Goal: Transaction & Acquisition: Book appointment/travel/reservation

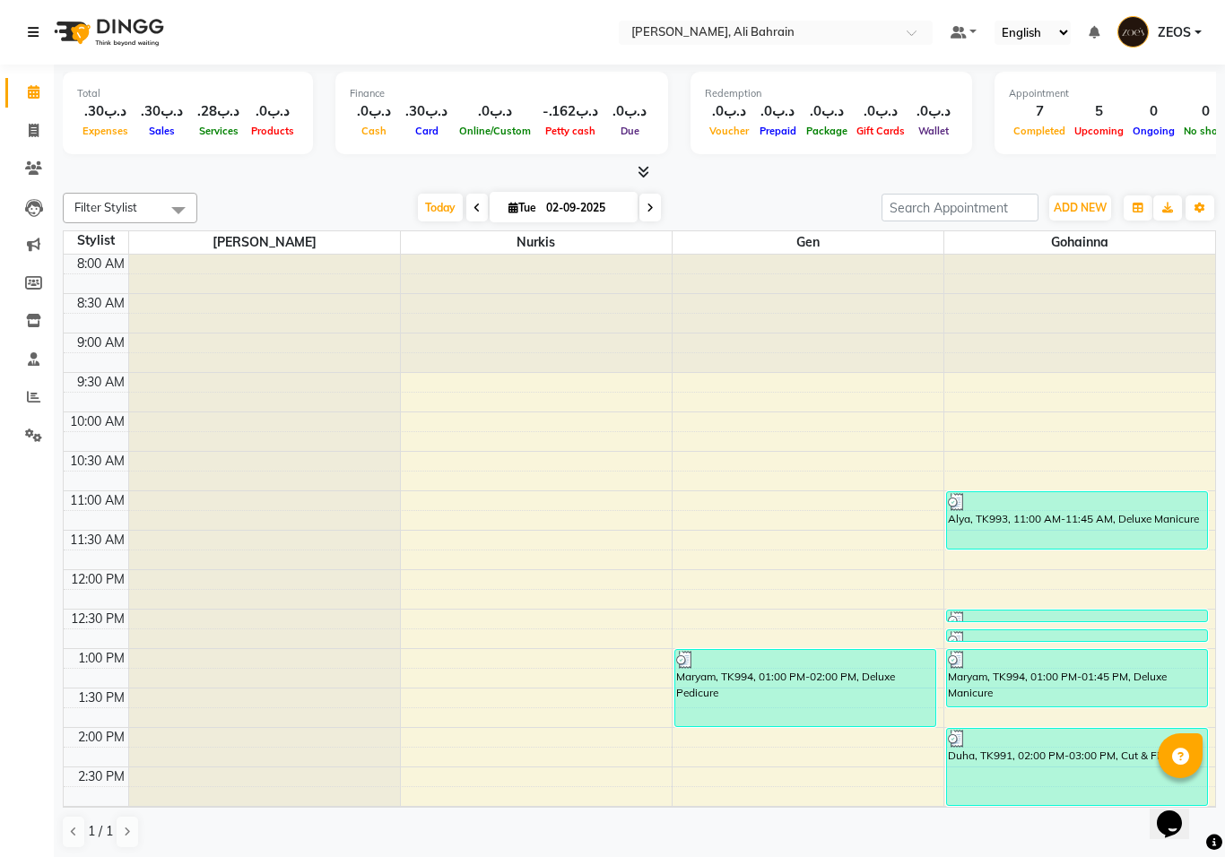
click at [28, 29] on icon at bounding box center [33, 32] width 11 height 13
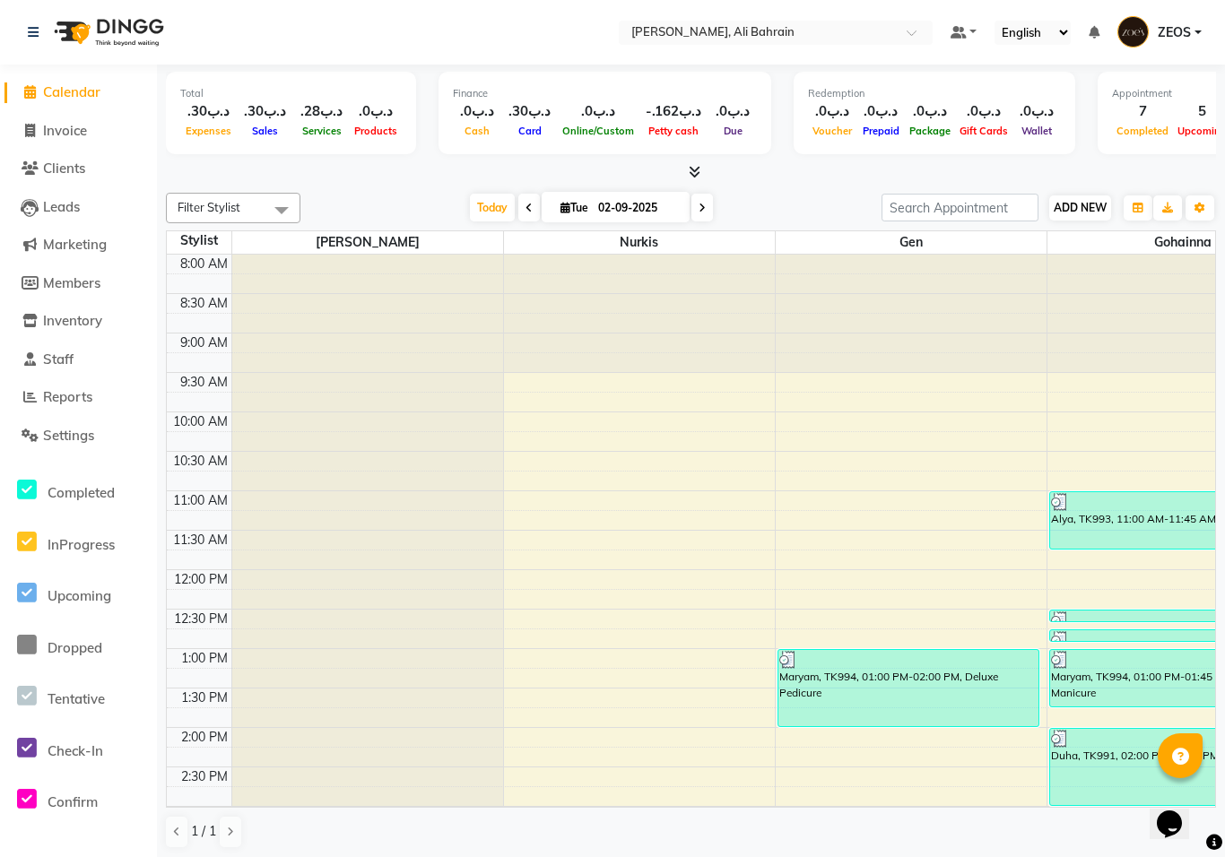
click at [1083, 196] on button "ADD NEW Toggle Dropdown" at bounding box center [1080, 208] width 62 height 25
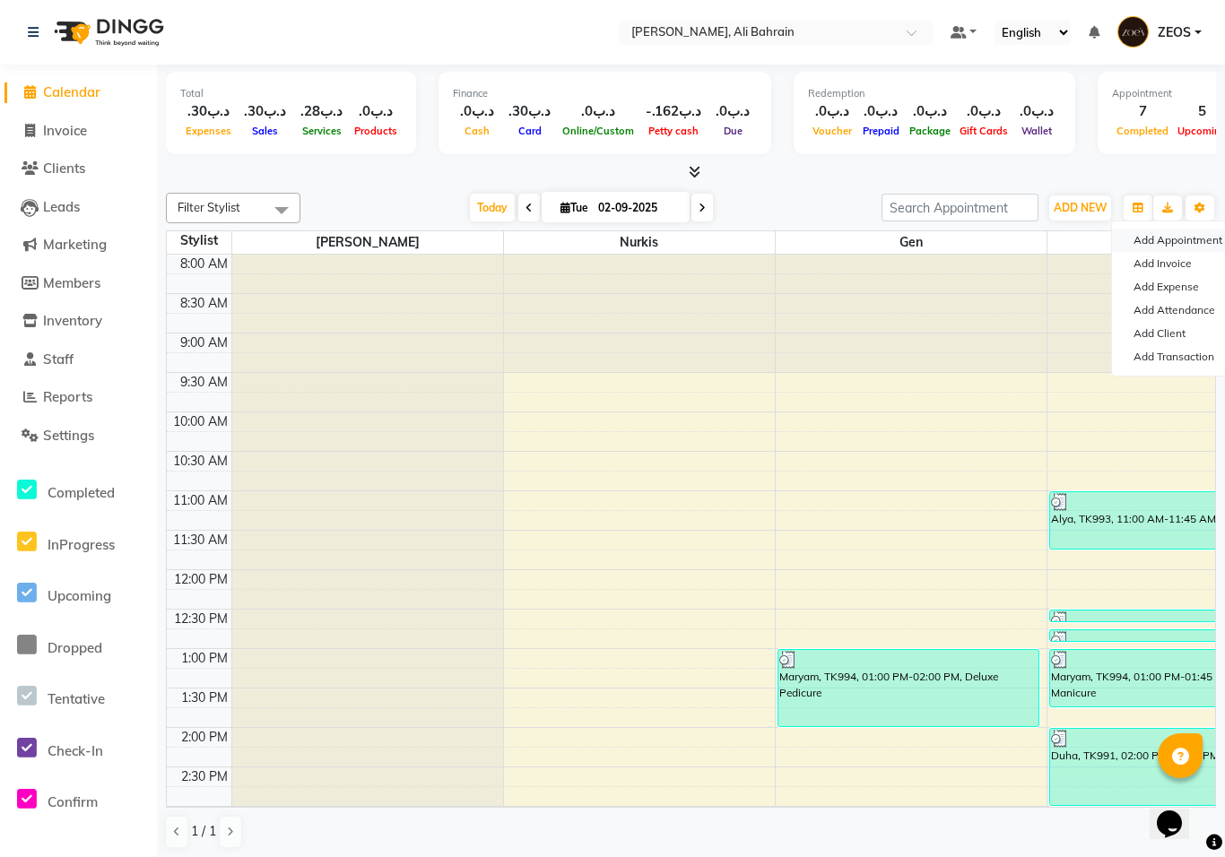
click at [1184, 240] on button "Add Appointment" at bounding box center [1183, 240] width 142 height 23
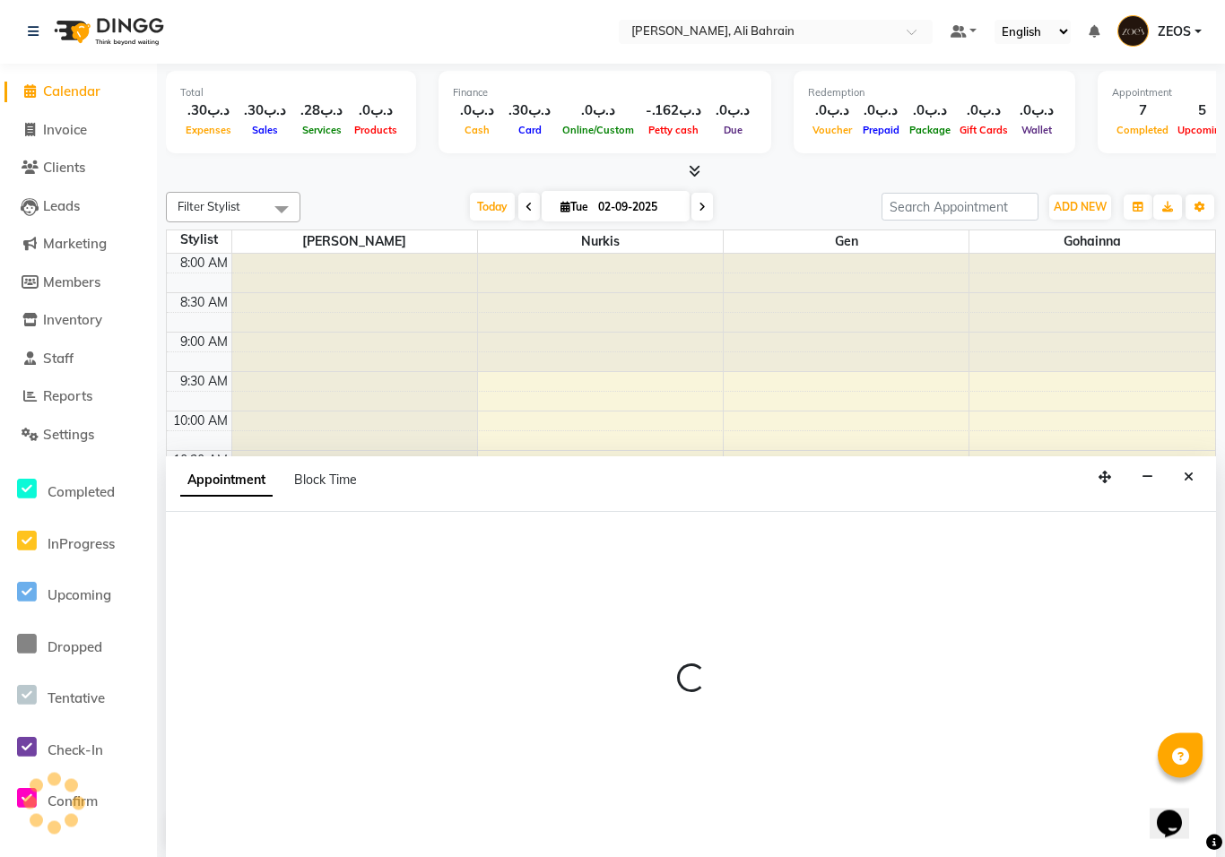
select select "540"
select select "tentative"
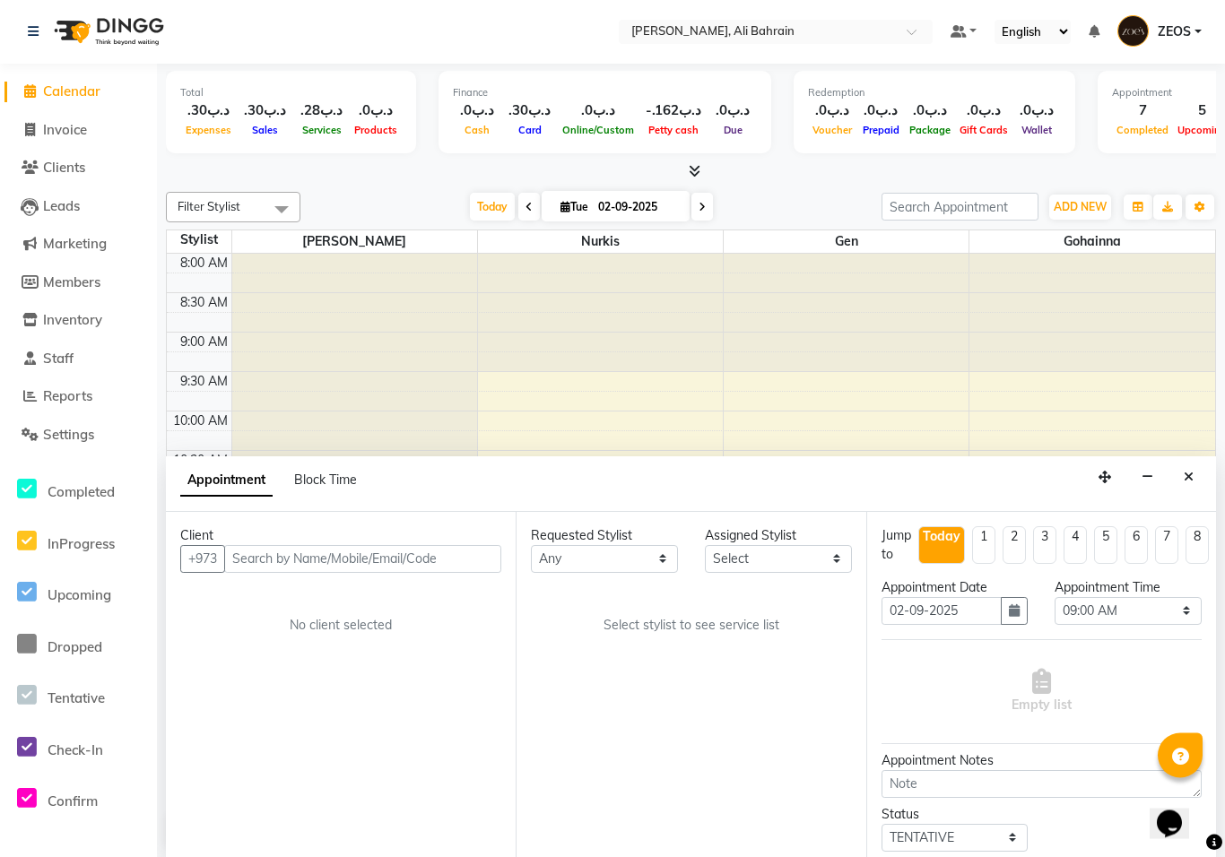
scroll to position [1, 0]
type input "4"
type input "34661666"
click at [479, 552] on span "Add Client" at bounding box center [464, 559] width 60 height 16
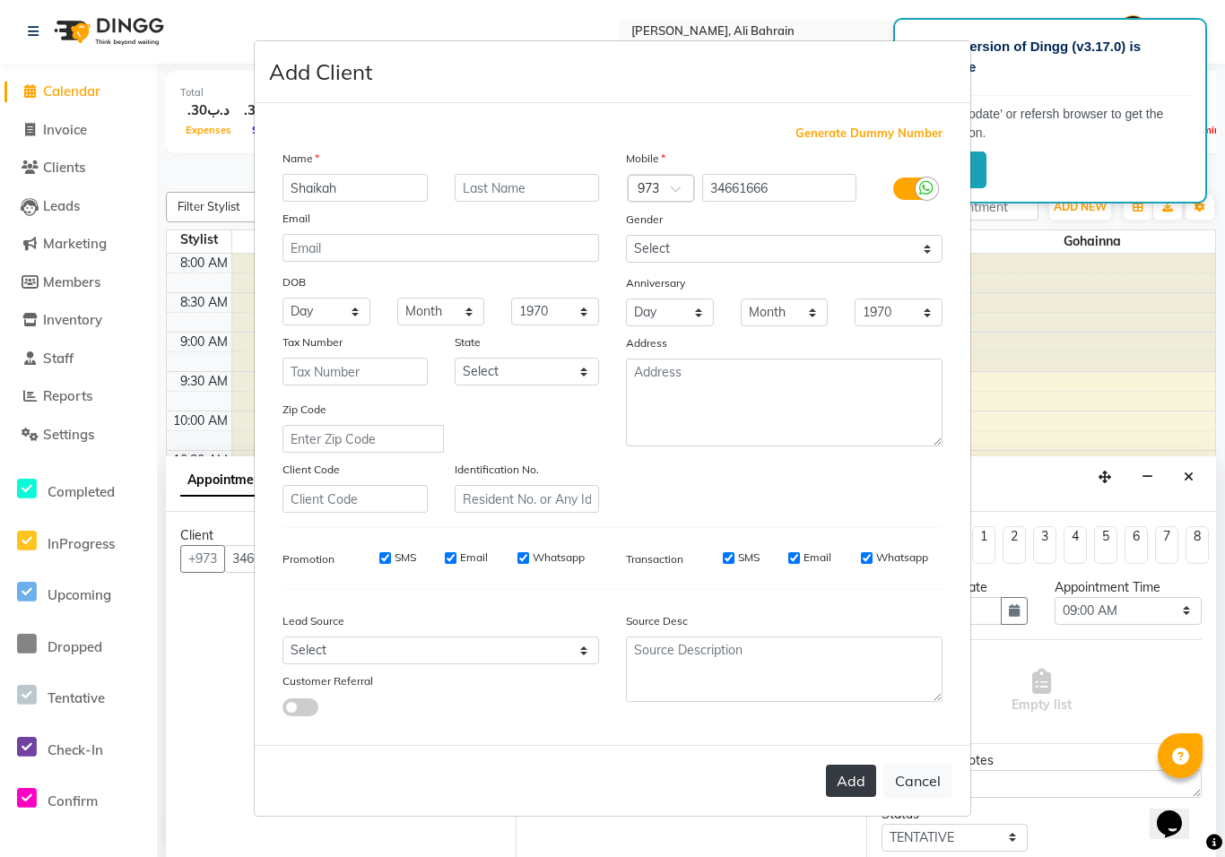
type input "Shaikah"
click at [846, 778] on button "Add" at bounding box center [851, 781] width 50 height 32
select select
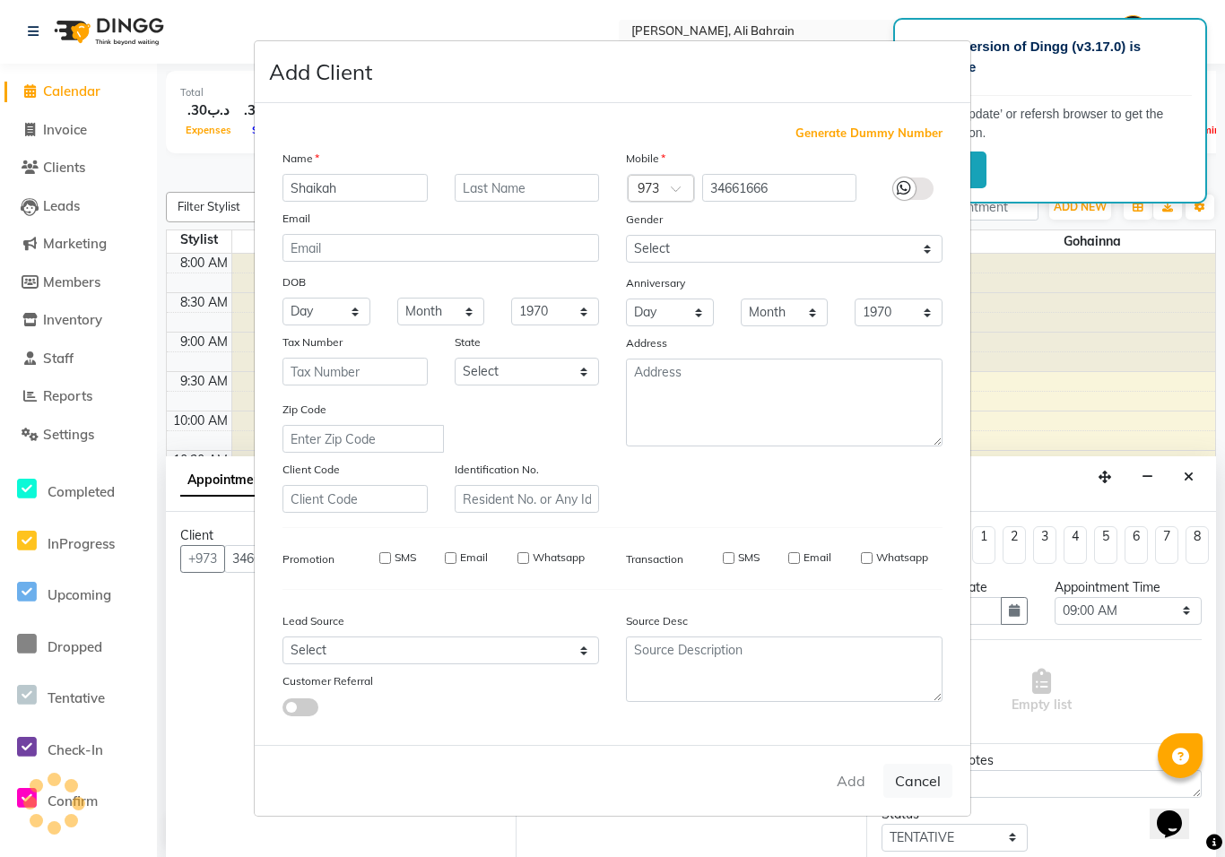
select select
checkbox input "false"
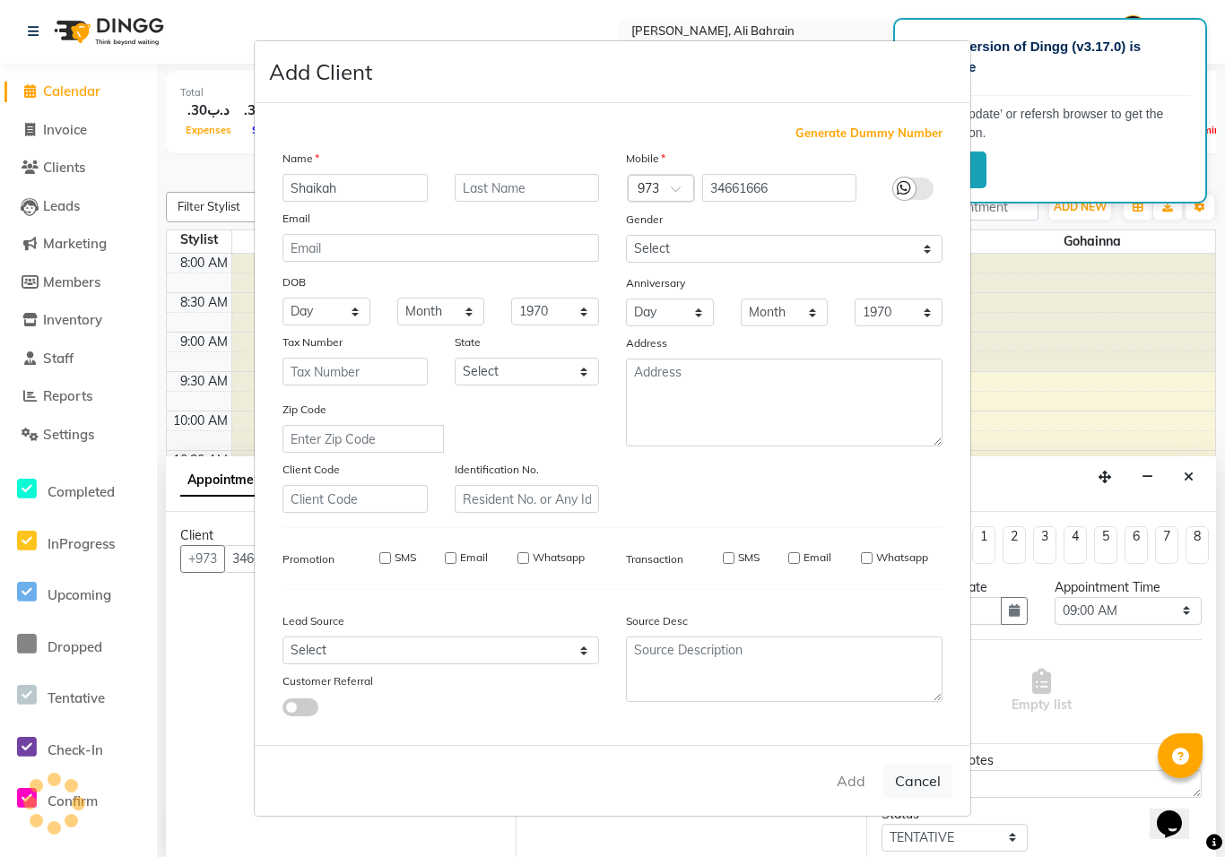
checkbox input "false"
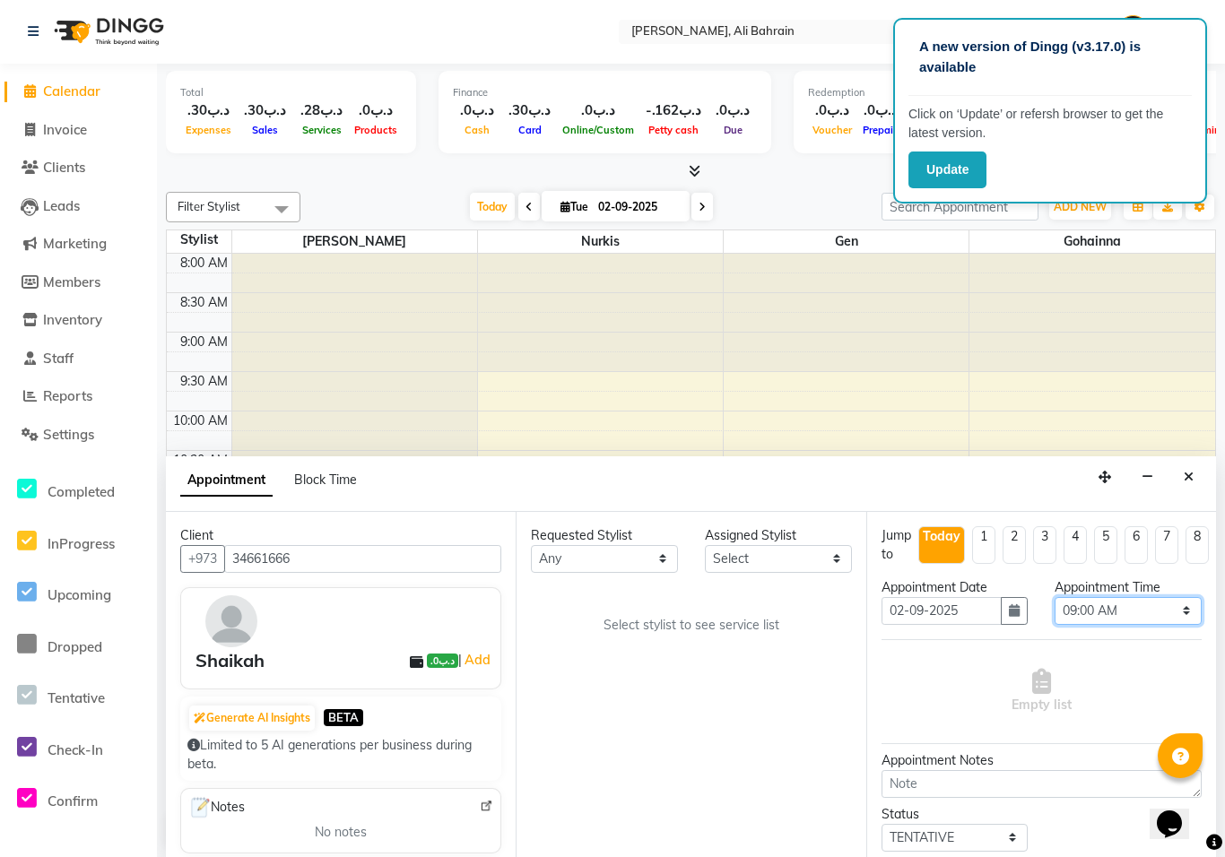
select select "990"
select select "69932"
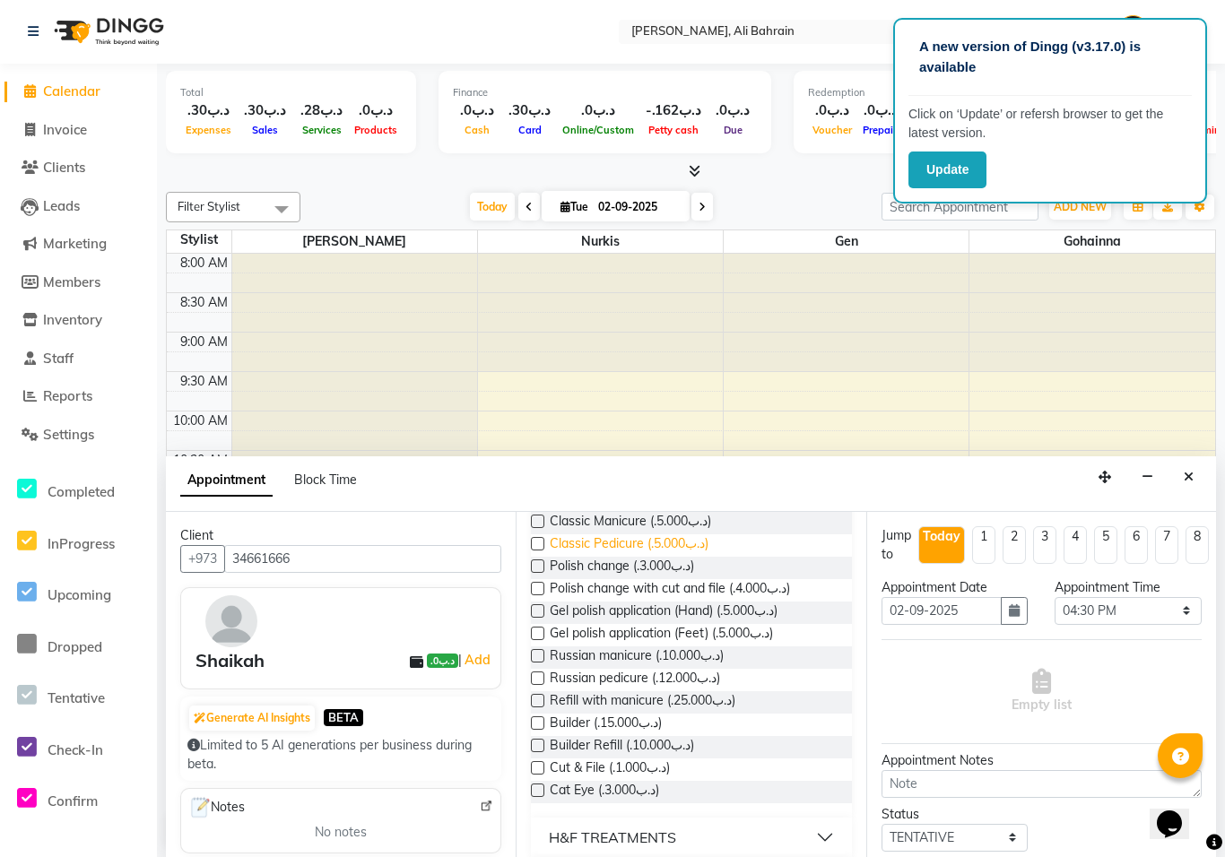
scroll to position [201, 0]
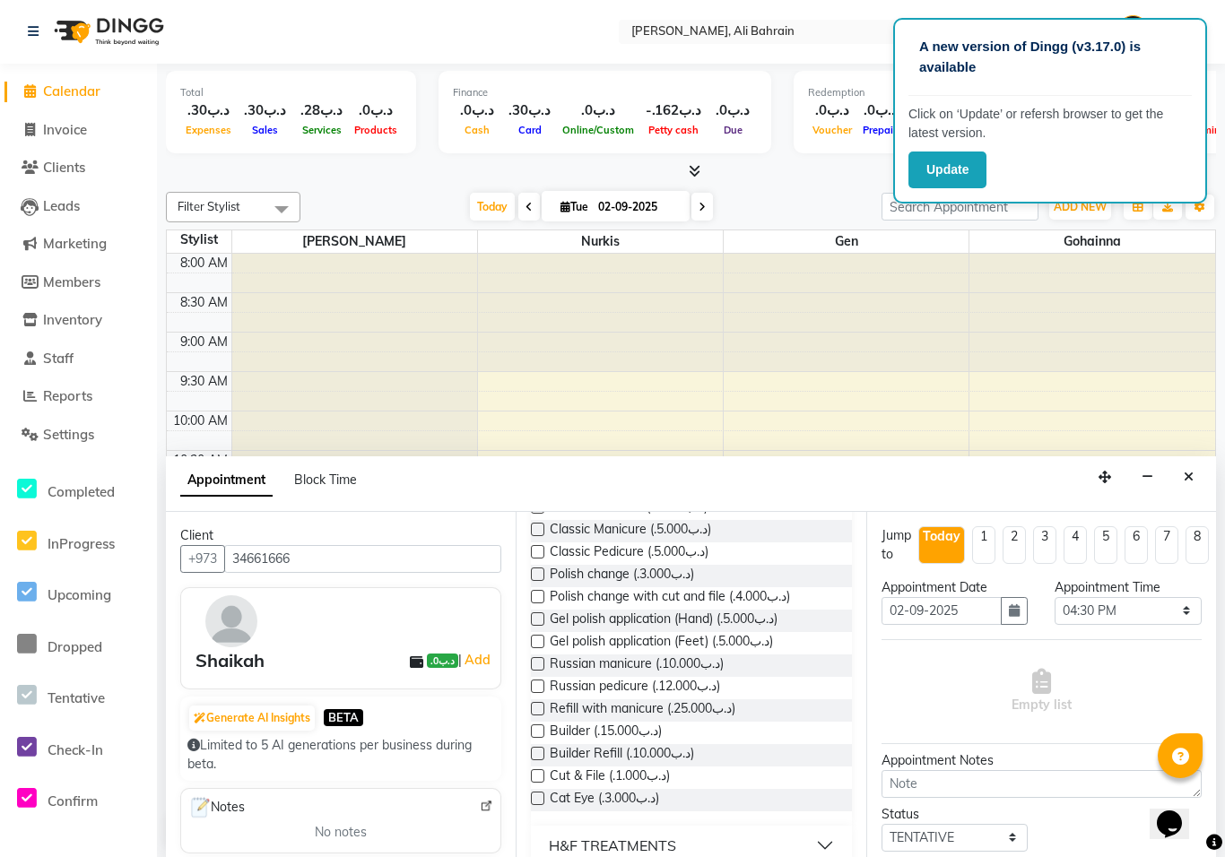
click at [544, 614] on label at bounding box center [537, 619] width 13 height 13
click at [543, 615] on input "checkbox" at bounding box center [537, 621] width 12 height 12
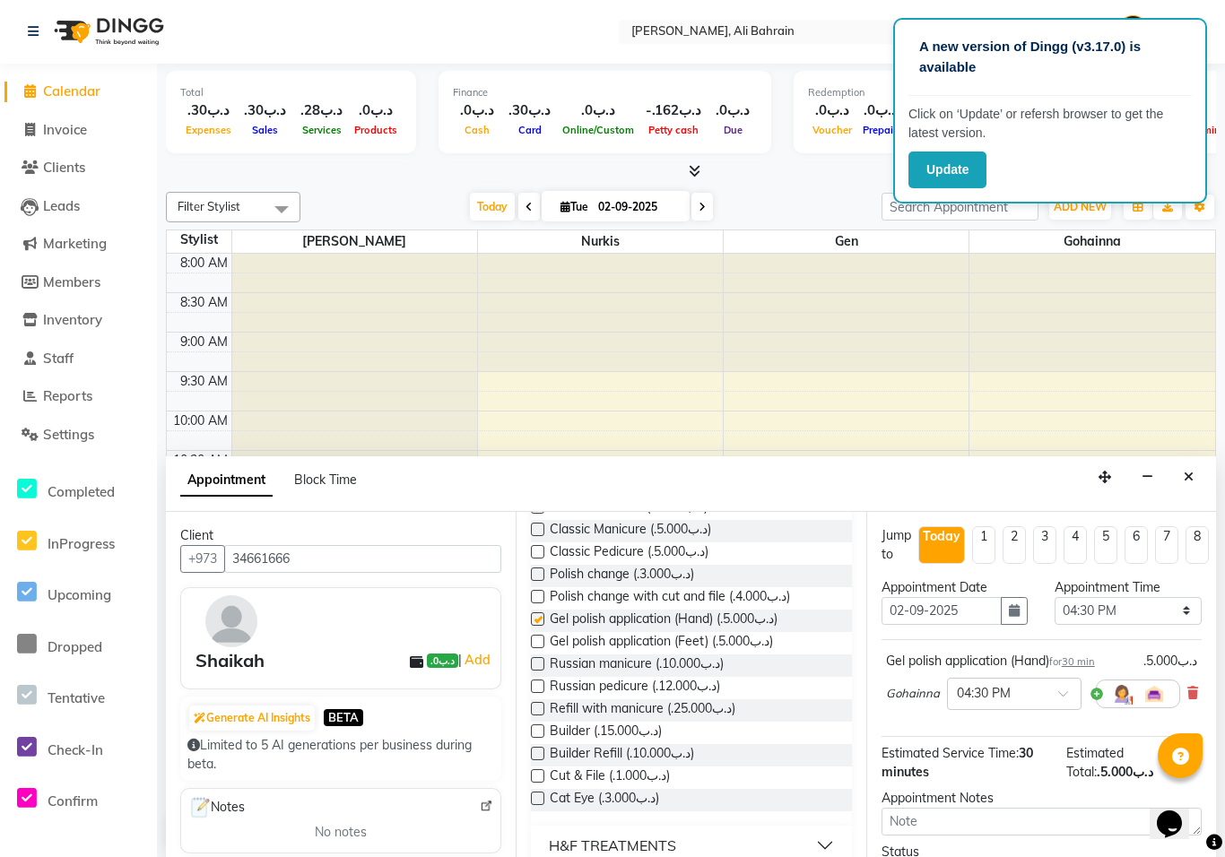
checkbox input "false"
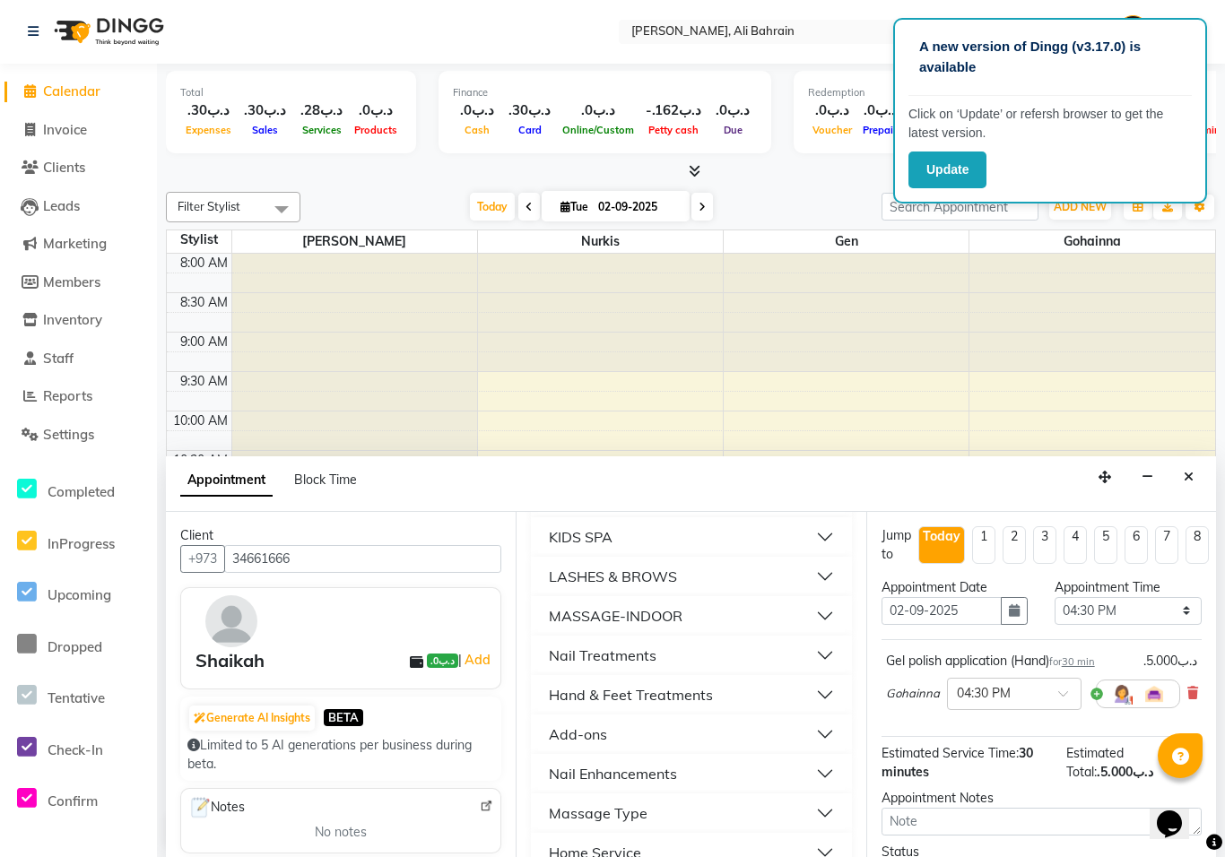
scroll to position [577, 0]
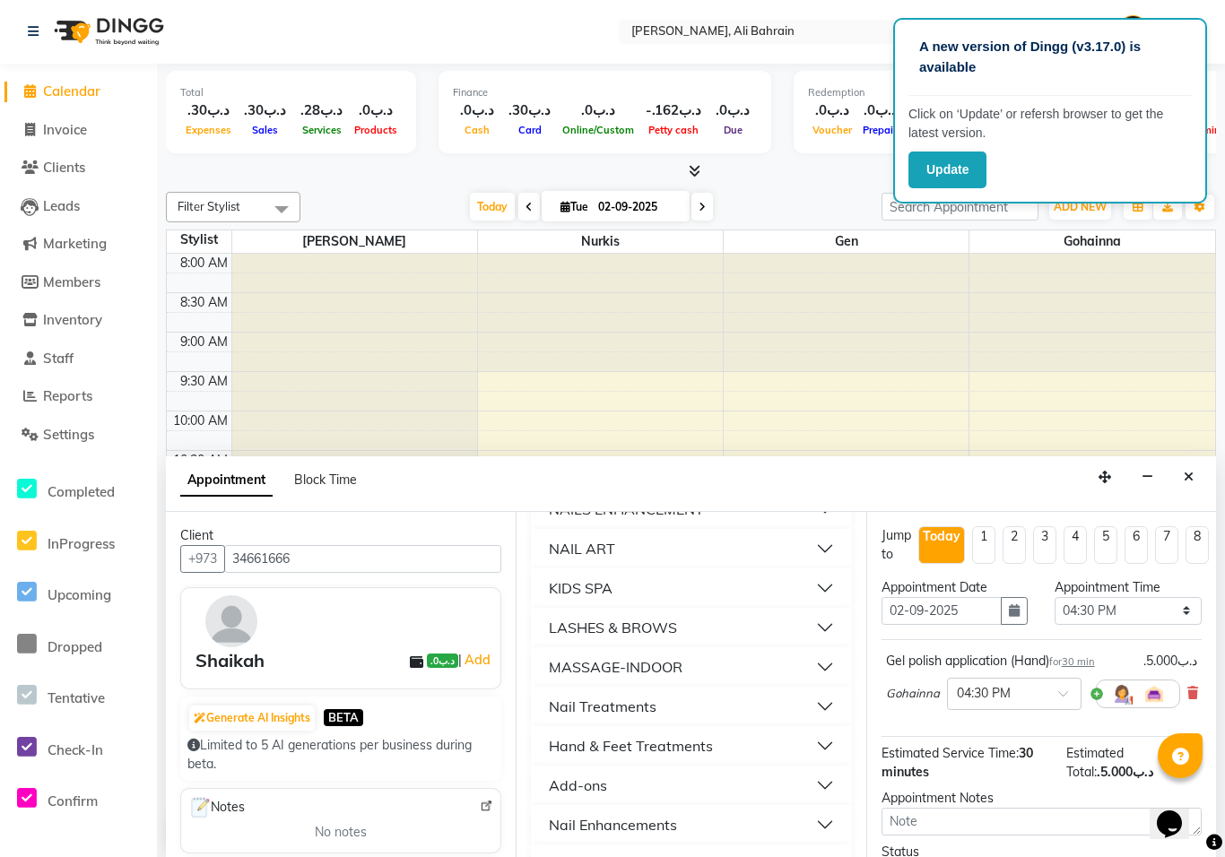
click at [641, 542] on button "NAIL ART" at bounding box center [691, 549] width 306 height 32
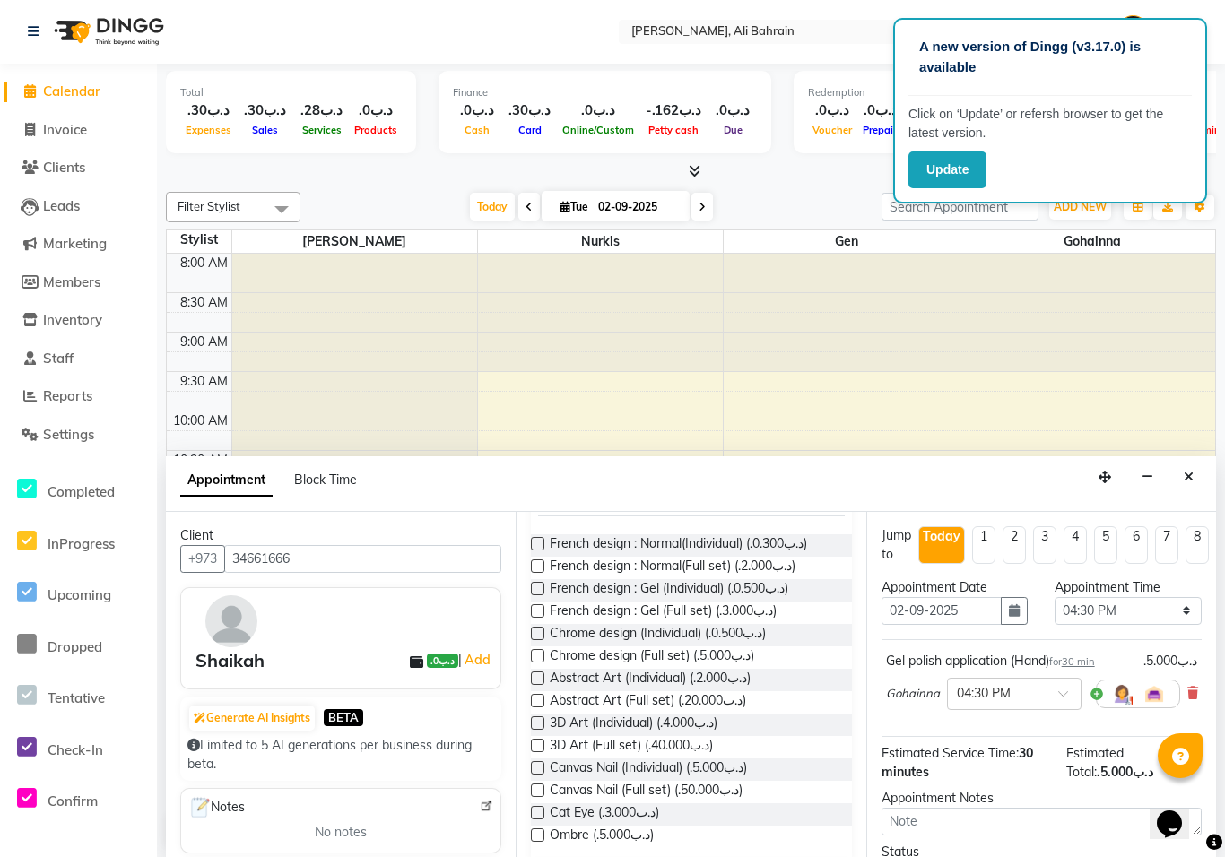
scroll to position [635, 0]
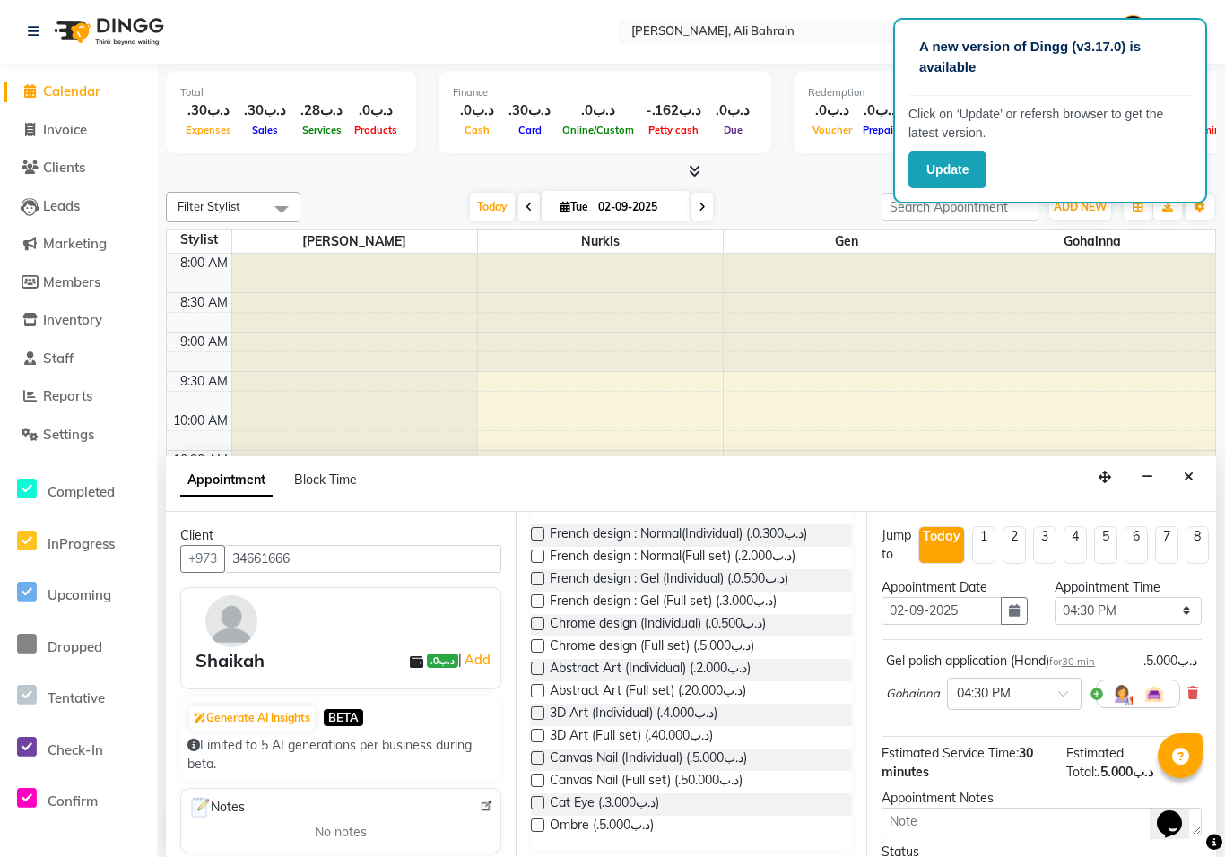
click at [534, 714] on label at bounding box center [537, 713] width 13 height 13
click at [534, 714] on input "checkbox" at bounding box center [537, 715] width 12 height 12
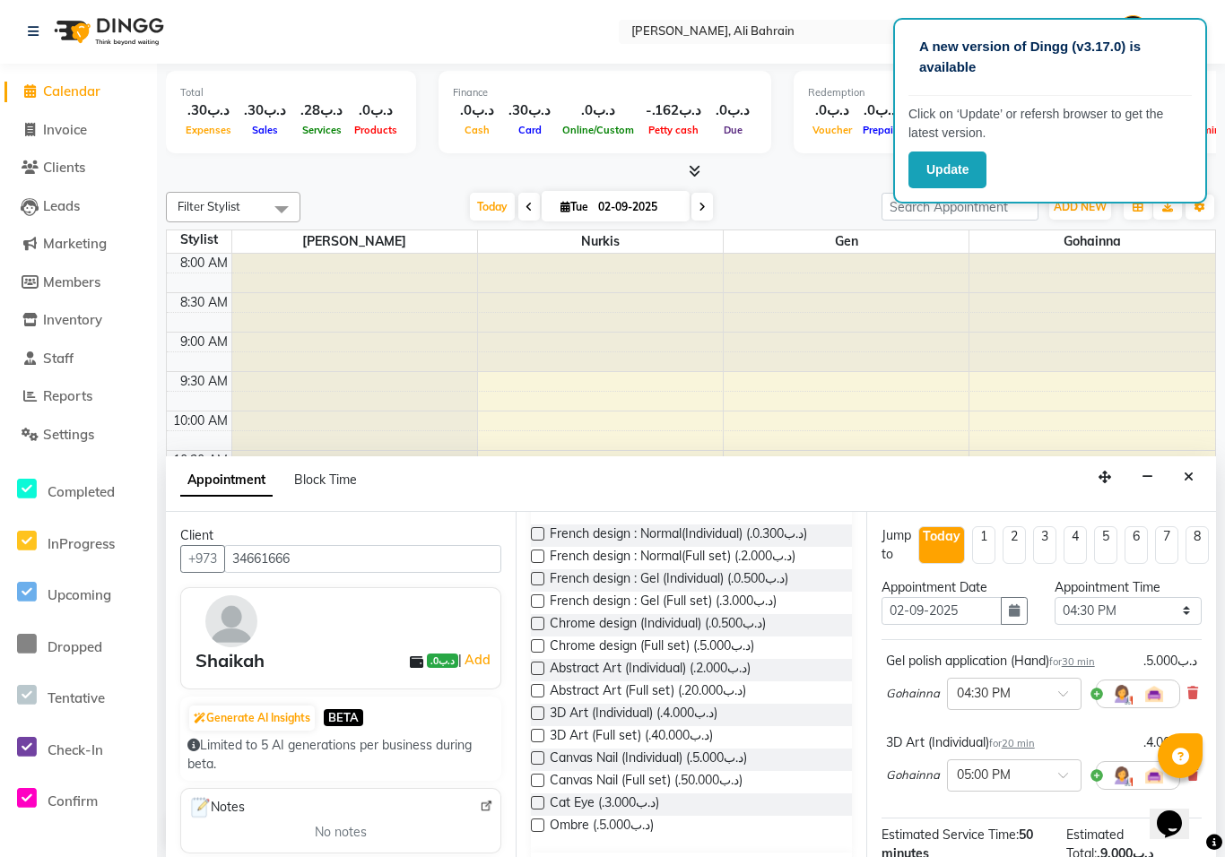
click at [540, 707] on label at bounding box center [537, 713] width 13 height 13
click at [540, 709] on input "checkbox" at bounding box center [537, 715] width 12 height 12
checkbox input "false"
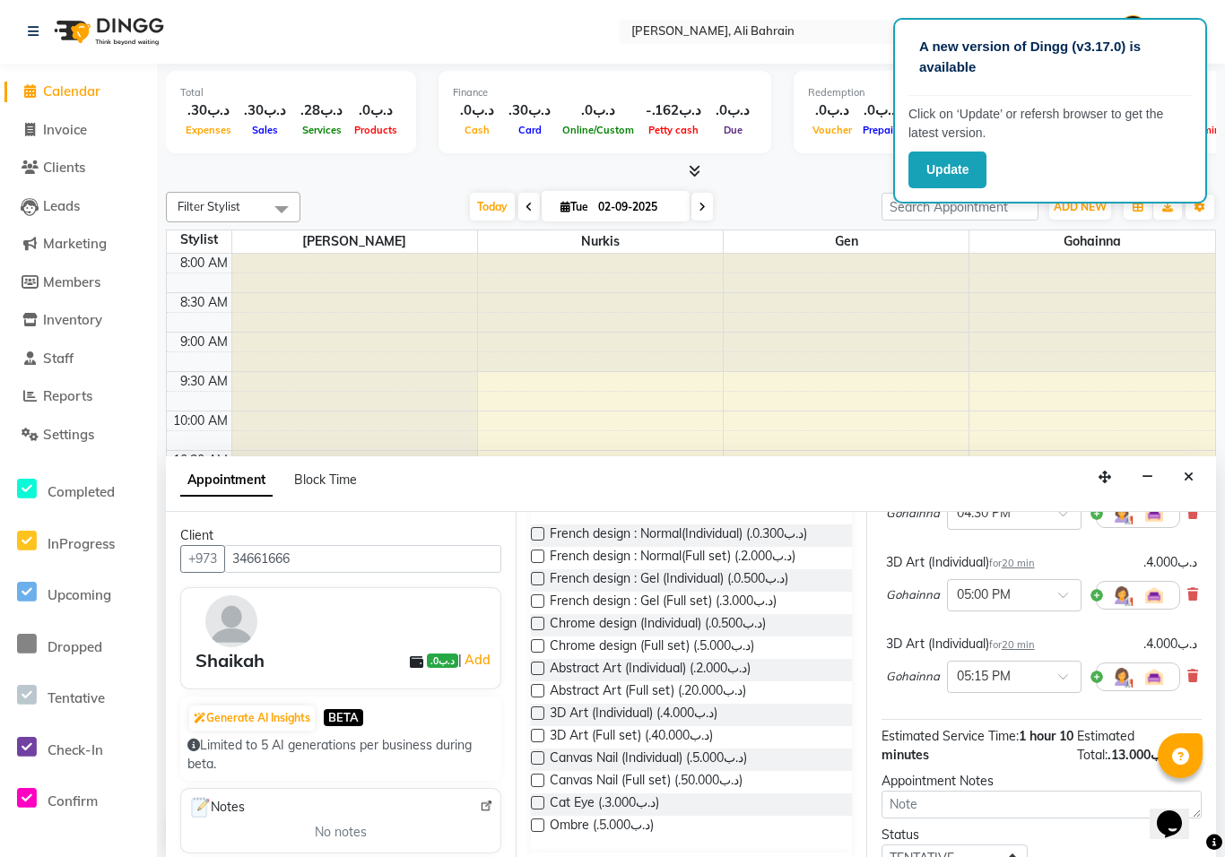
scroll to position [172, 4]
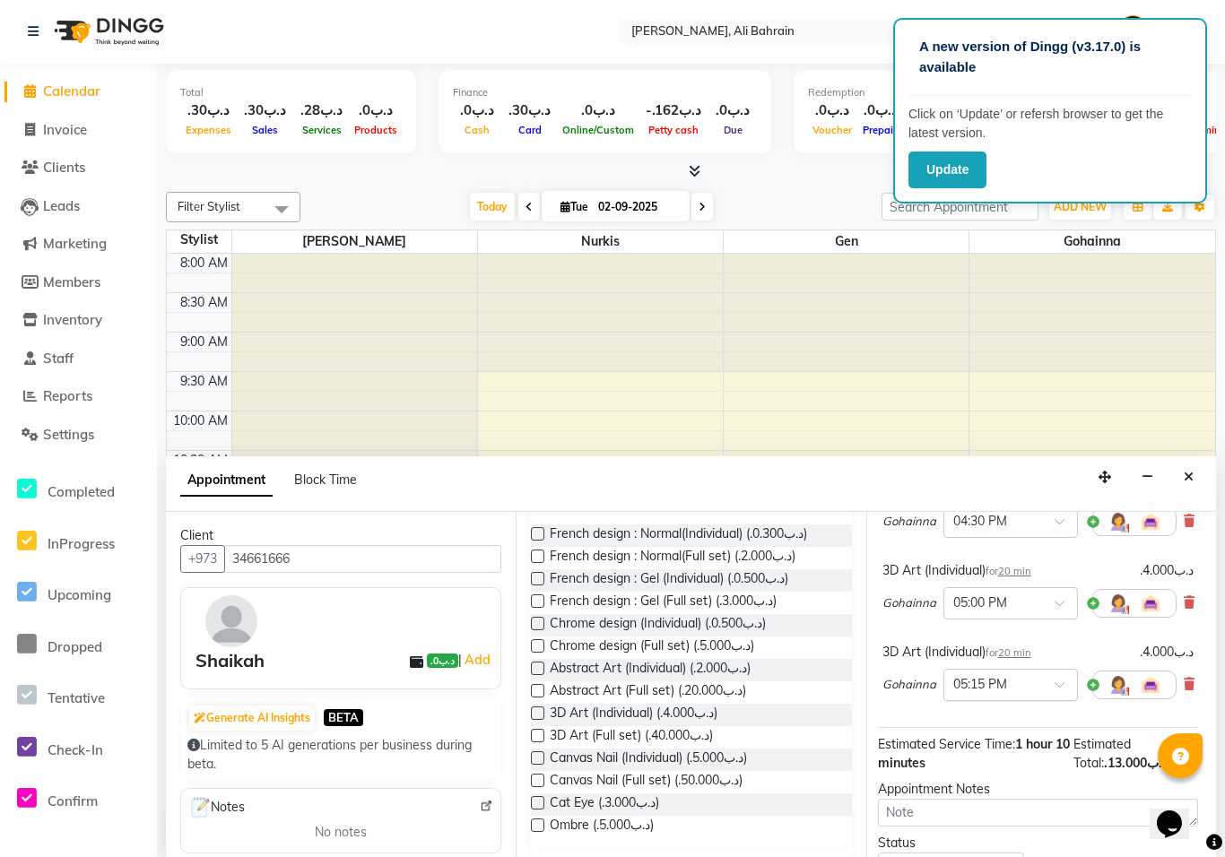
click at [1062, 683] on span at bounding box center [1066, 690] width 22 height 19
click at [989, 748] on div "05:30 PM" at bounding box center [1010, 751] width 133 height 33
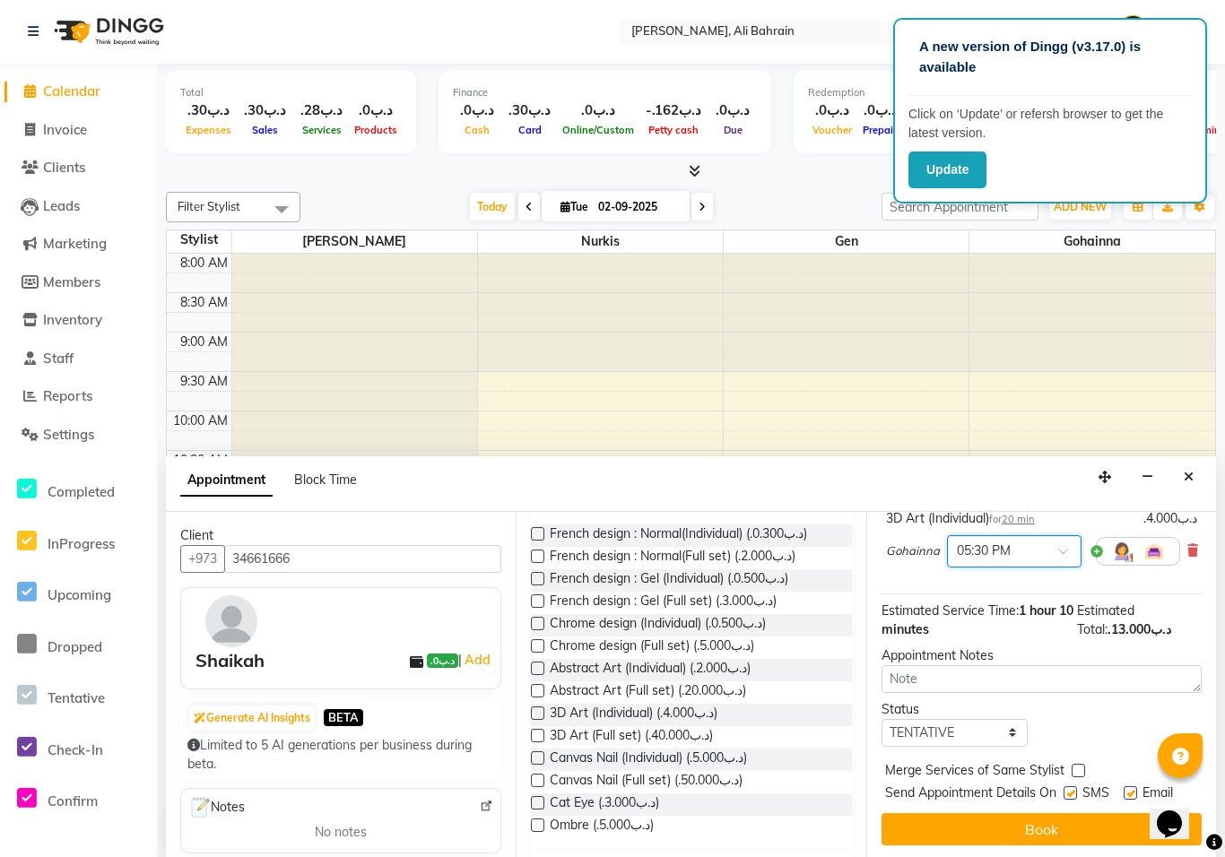
scroll to position [306, 0]
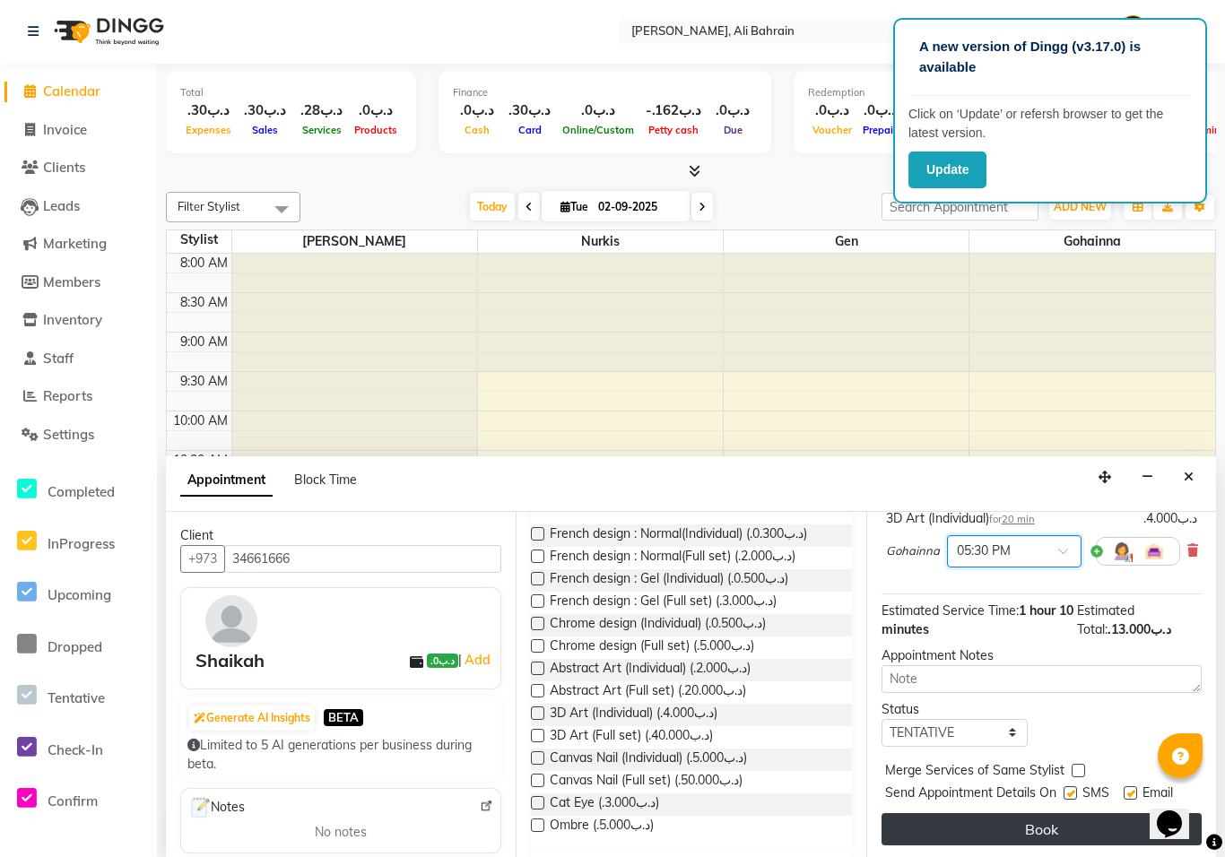
click at [1055, 832] on button "Book" at bounding box center [1042, 829] width 320 height 32
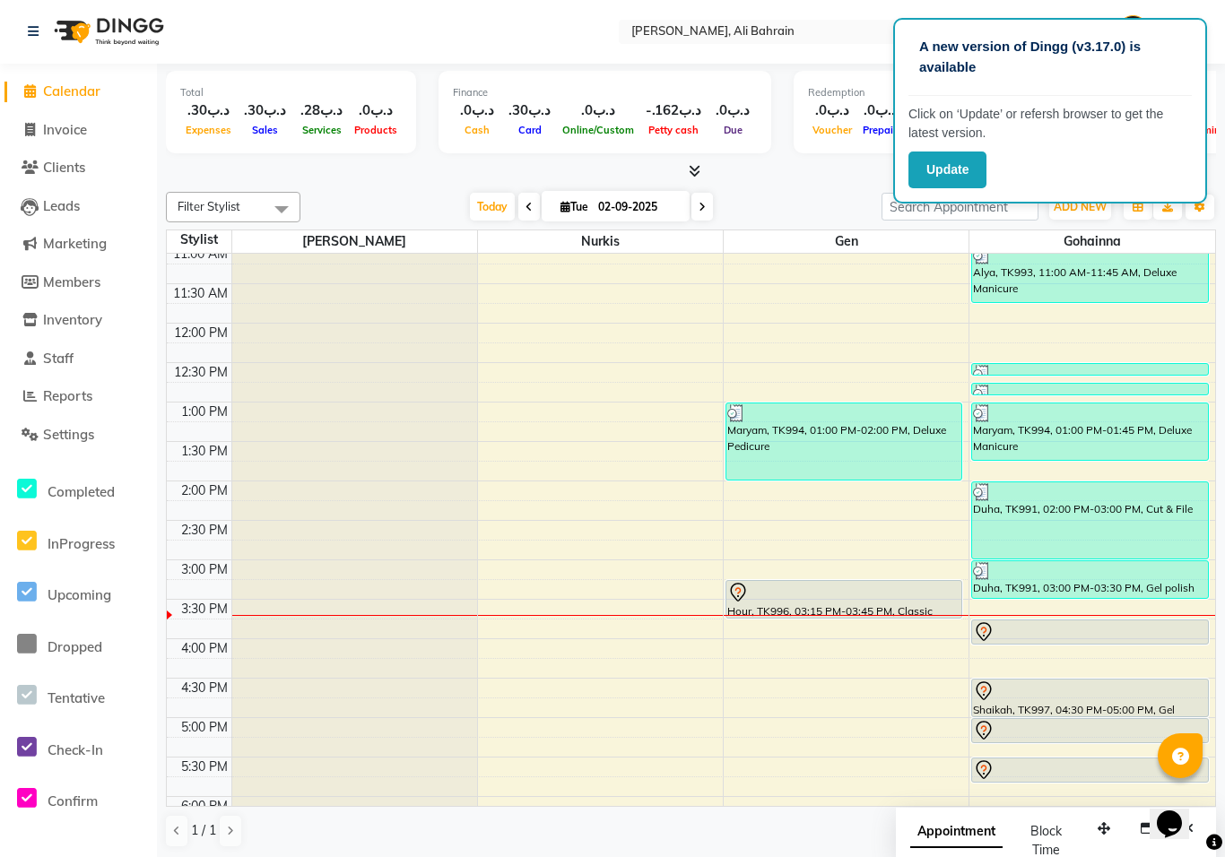
scroll to position [246, 0]
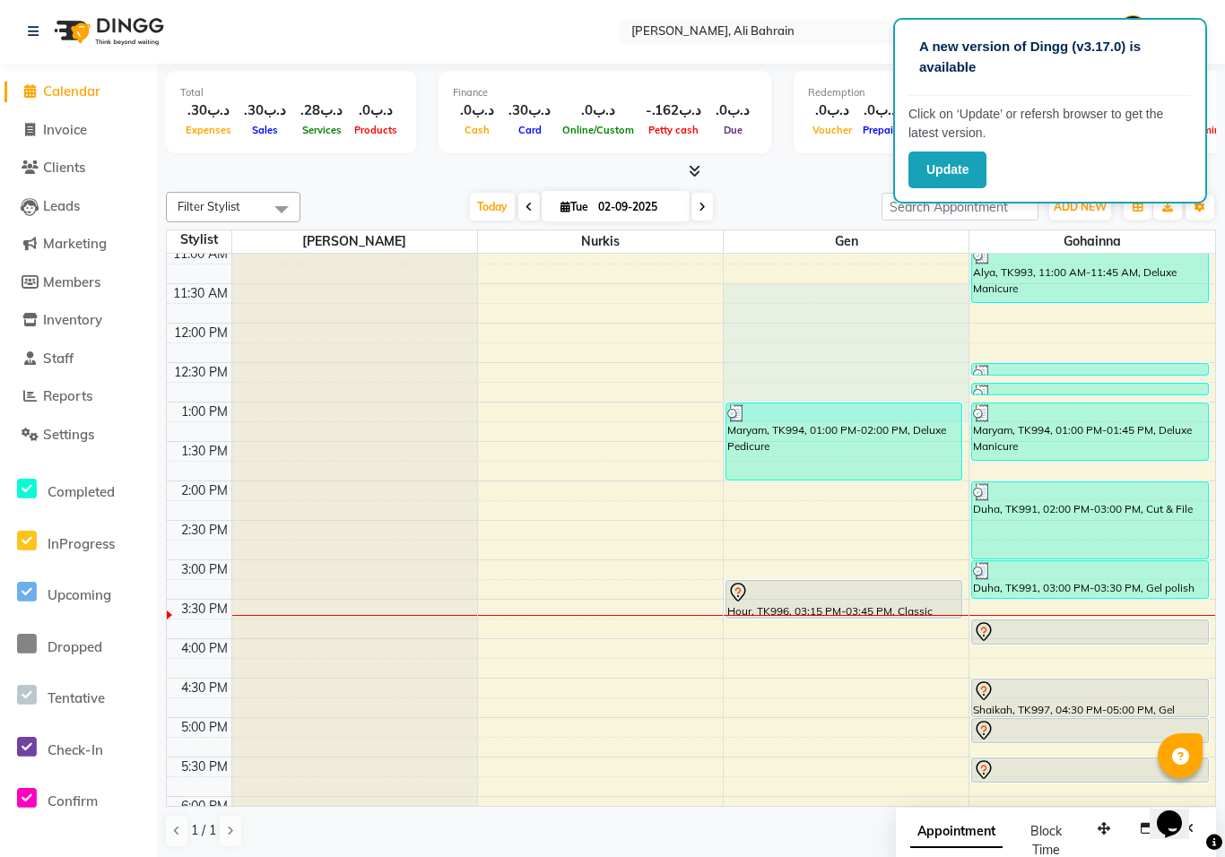
select select "69931"
select select "tentative"
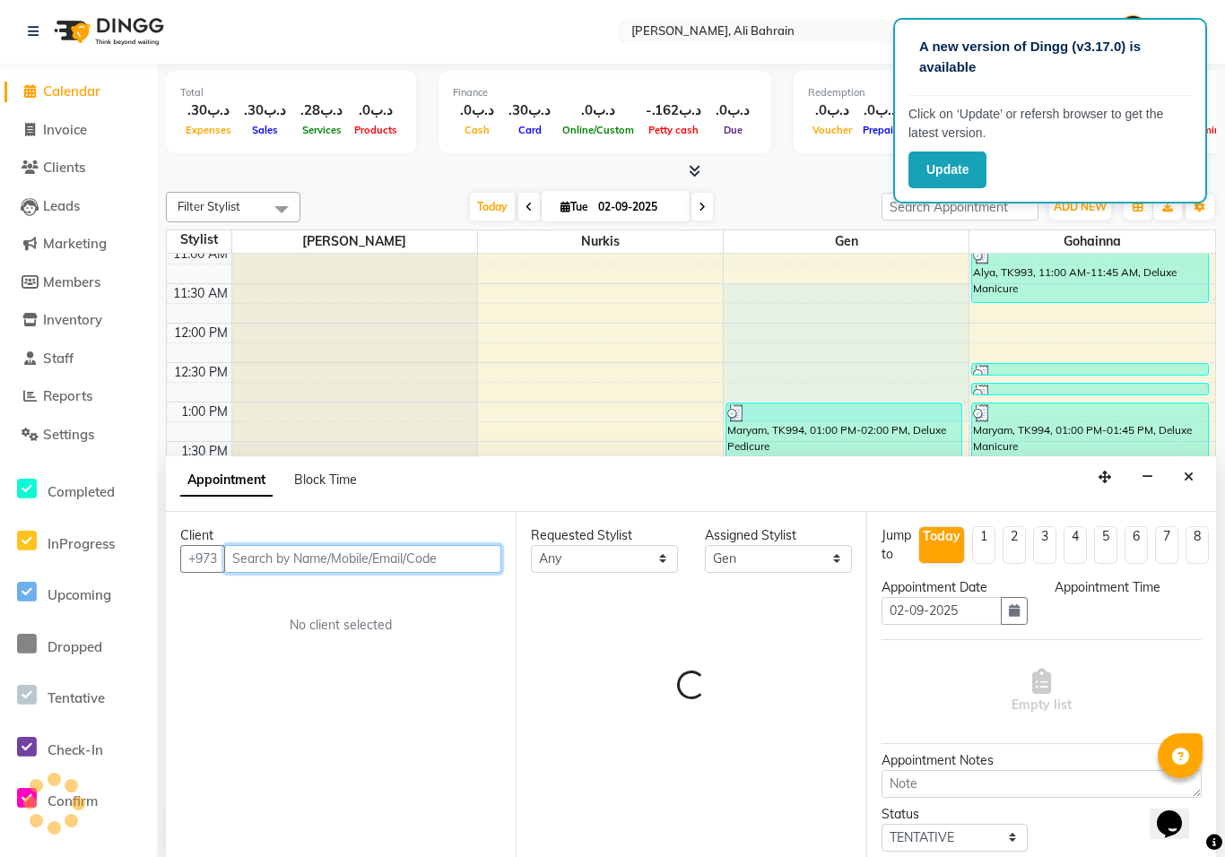
select select "690"
